Goal: Task Accomplishment & Management: Use online tool/utility

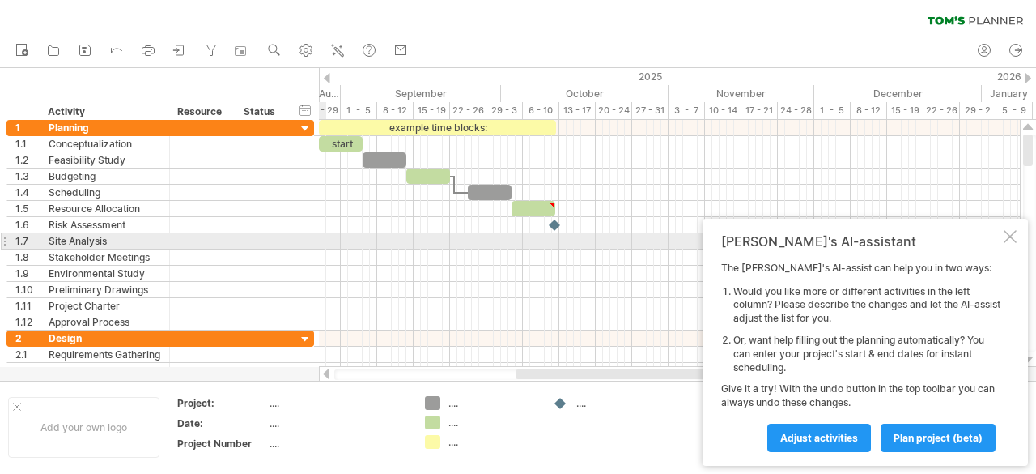
click at [1007, 240] on div at bounding box center [1010, 236] width 13 height 13
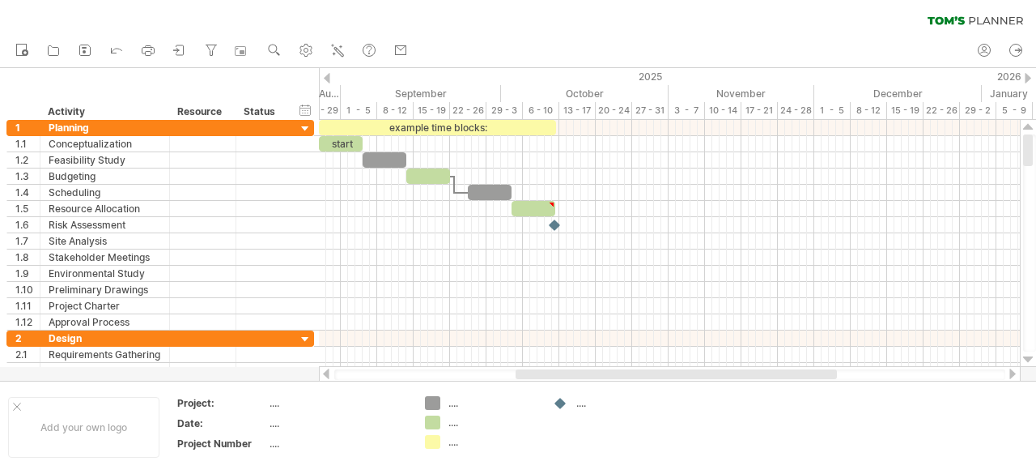
click at [580, 376] on div at bounding box center [676, 374] width 321 height 10
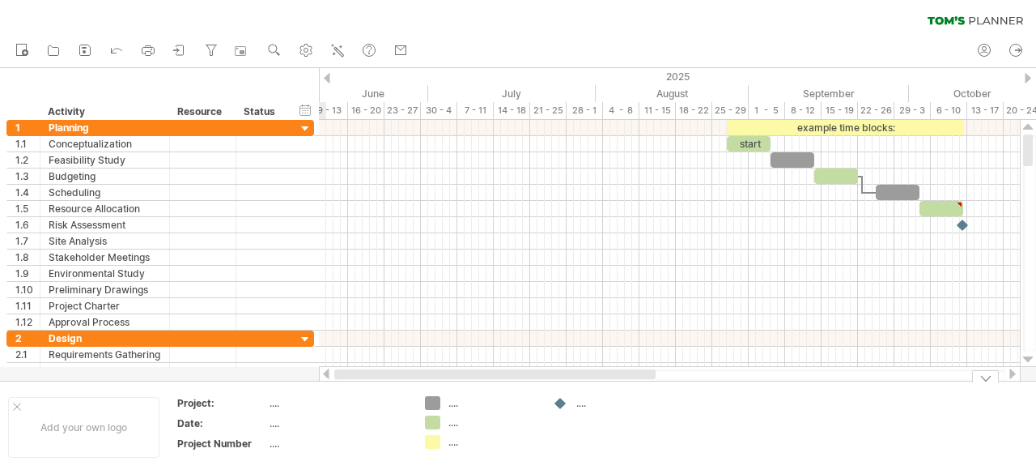
drag, startPoint x: 529, startPoint y: 374, endPoint x: 300, endPoint y: 391, distance: 230.5
click at [300, 391] on div "Trying to reach [DOMAIN_NAME] Connected again... 0% clear filter new 1" at bounding box center [518, 237] width 1036 height 474
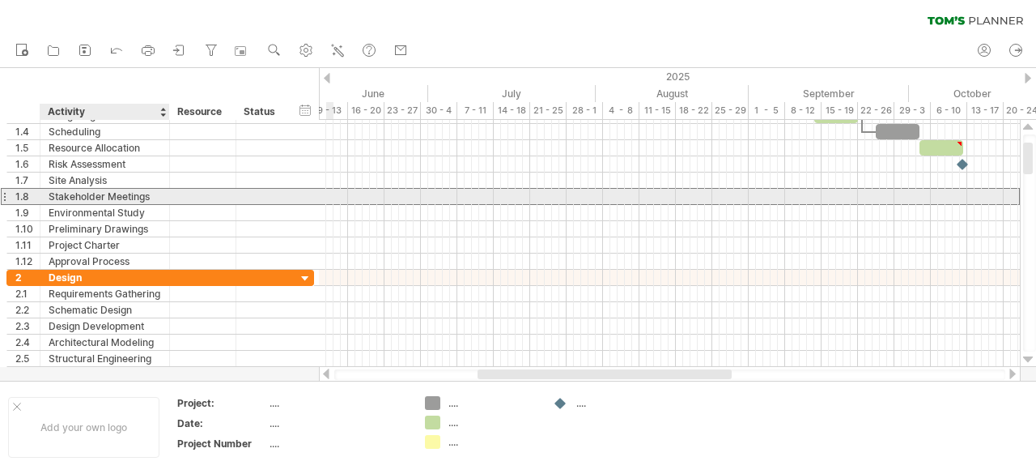
click at [102, 193] on div "Stakeholder Meetings" at bounding box center [105, 196] width 113 height 15
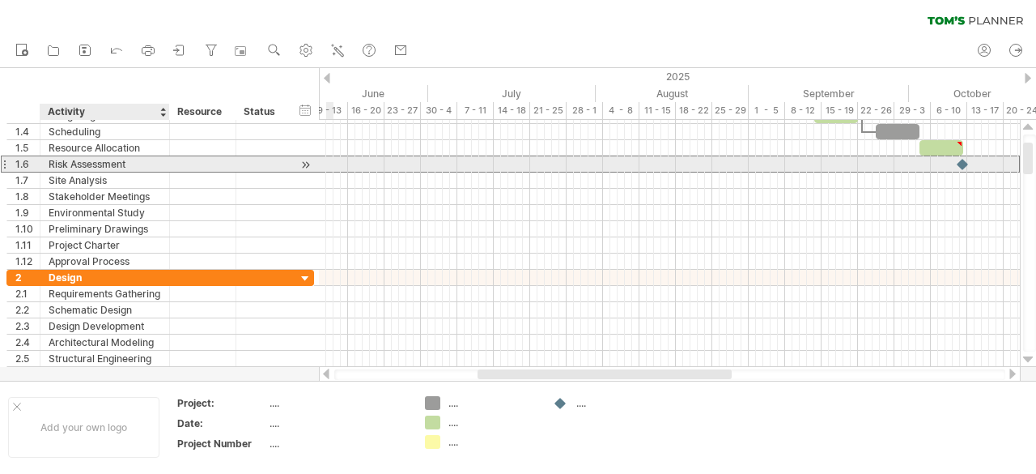
click at [97, 168] on div "Risk Assessment" at bounding box center [105, 163] width 113 height 15
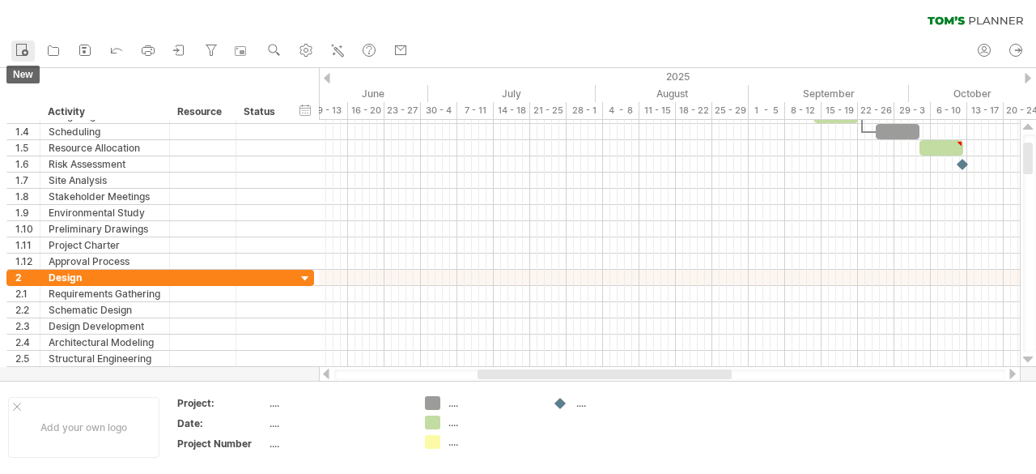
click at [22, 50] on icon at bounding box center [22, 49] width 16 height 16
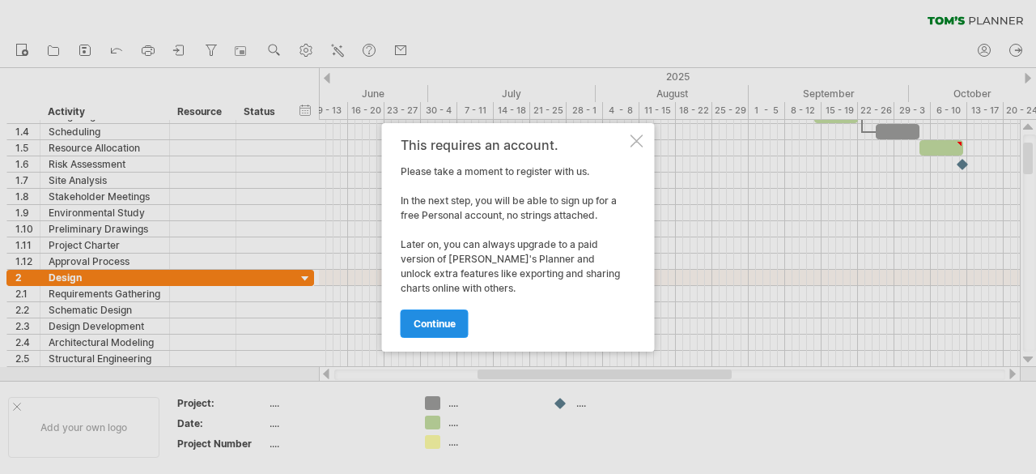
click at [460, 325] on link "continue" at bounding box center [435, 323] width 68 height 28
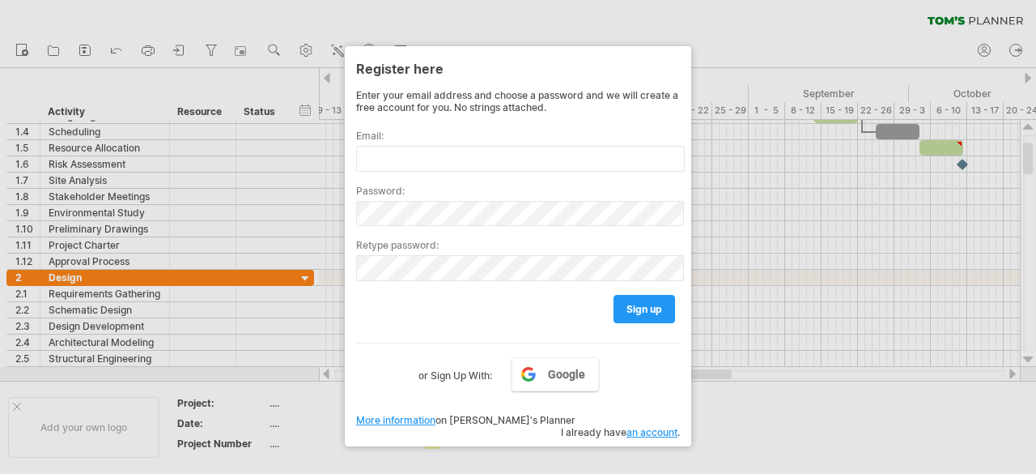
click at [793, 387] on div at bounding box center [518, 237] width 1036 height 474
click at [881, 416] on div at bounding box center [518, 237] width 1036 height 474
